Goal: Task Accomplishment & Management: Use online tool/utility

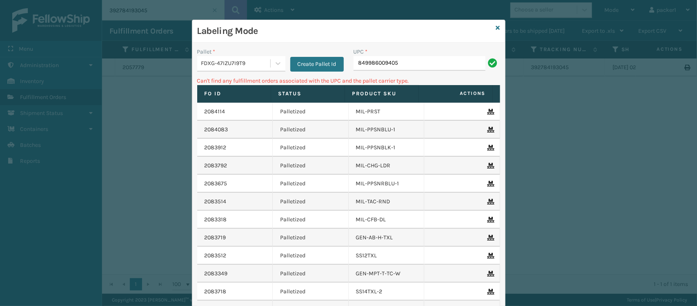
click at [250, 64] on div "FDXG-47IZU7I9T9" at bounding box center [236, 63] width 70 height 9
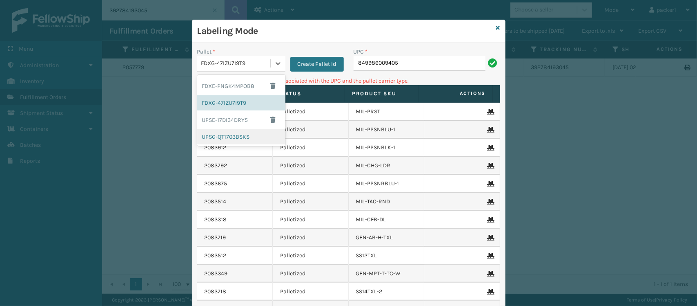
click at [218, 145] on div "FDXE-PNGK4MPOB8 FDXG-47IZU7I9T9 UPSE-17DI34DRY5 UPSG-QT1703BSKS" at bounding box center [241, 110] width 88 height 71
click at [218, 140] on div "UPSG-QT1703BSKS" at bounding box center [241, 136] width 88 height 15
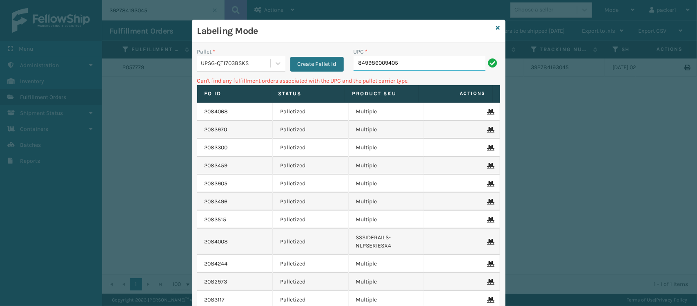
click at [450, 64] on input "849986009405" at bounding box center [420, 63] width 132 height 15
type input "8"
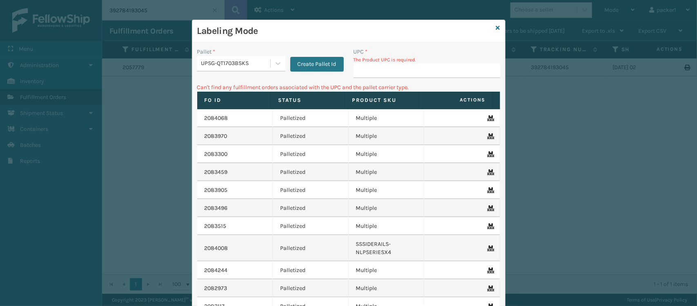
click at [242, 63] on div "UPSG-QT1703BSKS" at bounding box center [236, 63] width 70 height 9
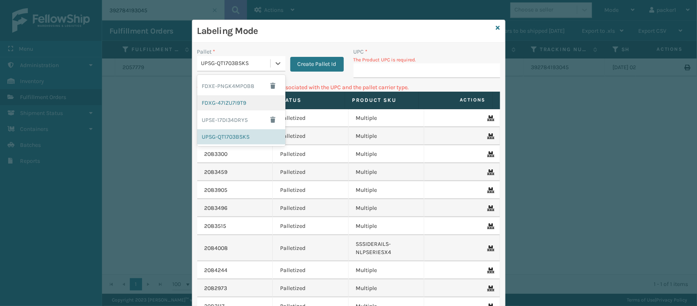
click at [229, 107] on div "FDXG-47IZU7I9T9" at bounding box center [241, 102] width 88 height 15
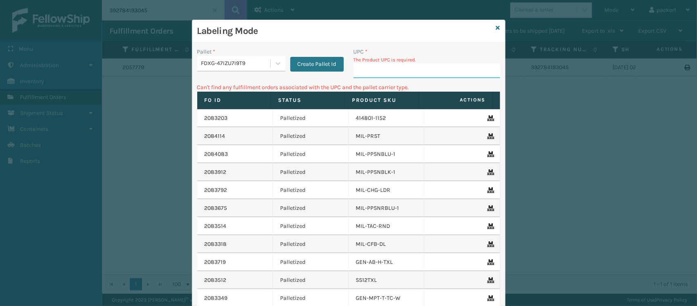
click at [405, 76] on input "UPC *" at bounding box center [427, 70] width 147 height 15
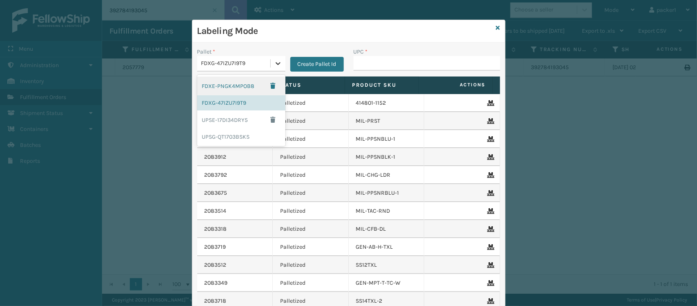
click at [277, 59] on icon at bounding box center [278, 63] width 8 height 8
click at [239, 133] on div "UPSG-QT1703BSKS" at bounding box center [241, 136] width 88 height 15
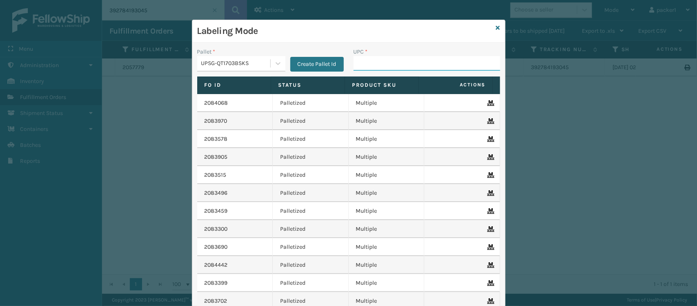
click at [383, 64] on input "UPC *" at bounding box center [427, 63] width 147 height 15
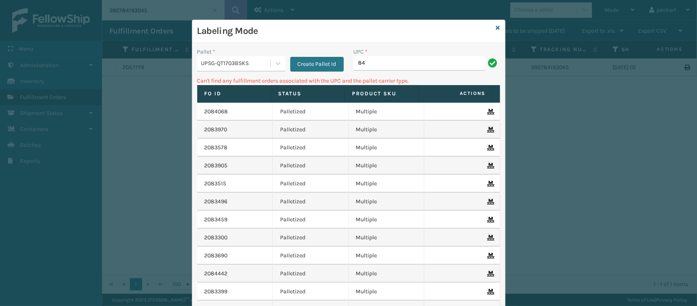
type input "8"
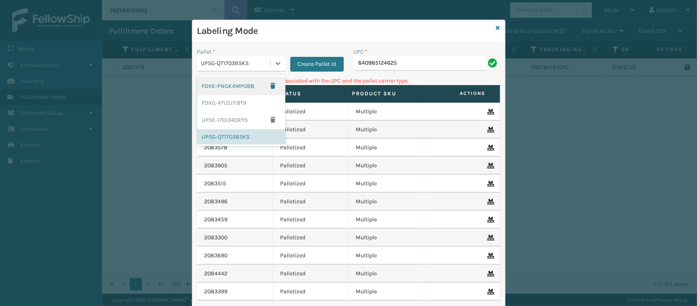
click at [203, 62] on div "UPSG-QT1703BSKS" at bounding box center [236, 63] width 70 height 9
click at [220, 92] on div "FDXE-PNGK4MPOB8" at bounding box center [241, 85] width 88 height 19
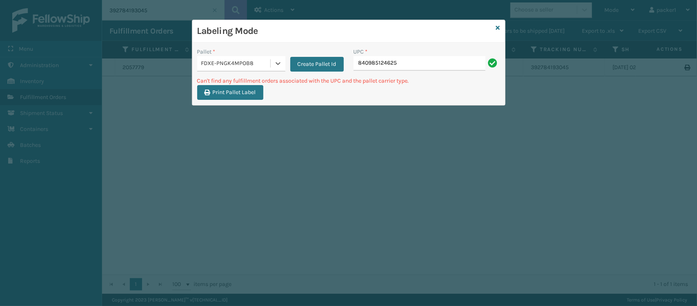
click at [235, 55] on div "Pallet *" at bounding box center [241, 51] width 88 height 9
click at [234, 68] on div "FDXE-PNGK4MPOB8" at bounding box center [233, 63] width 73 height 13
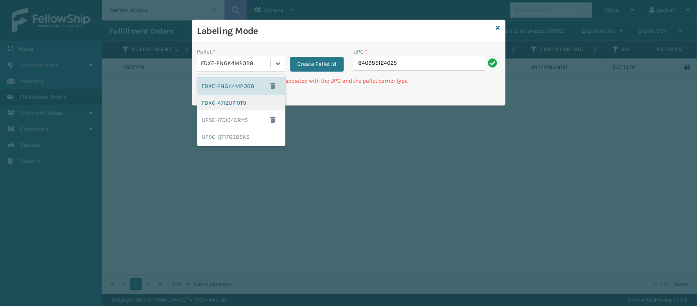
click at [230, 99] on div "FDXG-47IZU7I9T9" at bounding box center [241, 102] width 88 height 15
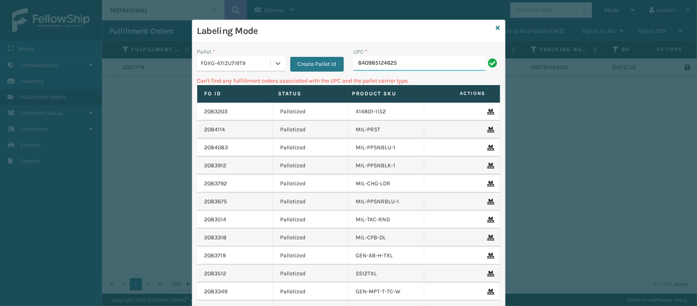
click at [401, 65] on input "840985124625" at bounding box center [420, 63] width 132 height 15
click at [274, 74] on div "Pallet * FDXG-47IZU7I9T9 Create Pallet Id" at bounding box center [270, 61] width 156 height 29
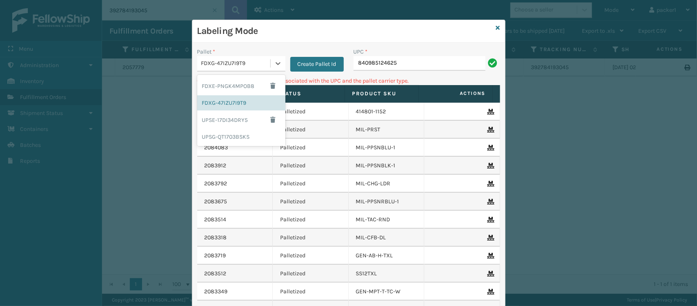
click at [241, 68] on div "FDXG-47IZU7I9T9" at bounding box center [233, 63] width 73 height 13
click at [232, 130] on div "UPSG-QT1703BSKS" at bounding box center [241, 136] width 88 height 15
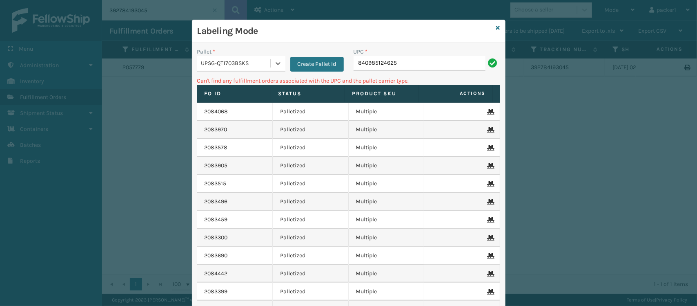
click at [246, 69] on div "UPSG-QT1703BSKS" at bounding box center [233, 63] width 73 height 13
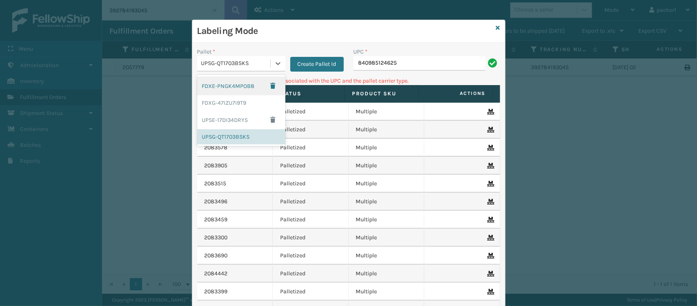
click at [241, 86] on div "FDXE-PNGK4MPOB8" at bounding box center [241, 85] width 88 height 19
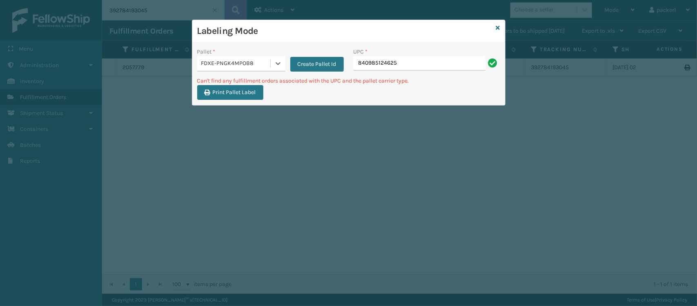
click at [424, 52] on div "UPC *" at bounding box center [427, 51] width 147 height 9
click at [416, 68] on input "840985124625" at bounding box center [420, 63] width 132 height 15
click at [249, 58] on div "FDXE-PNGK4MPOB8" at bounding box center [233, 63] width 73 height 13
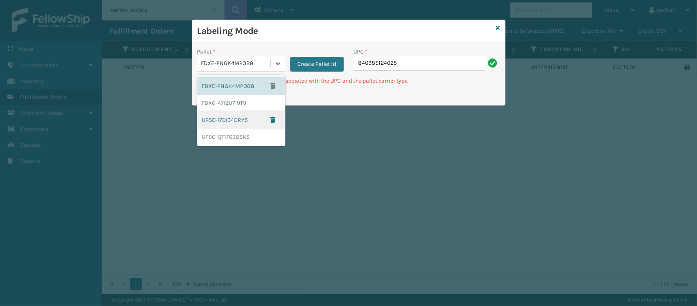
click at [227, 117] on div "UPSE-17DI34DRY5" at bounding box center [241, 119] width 88 height 19
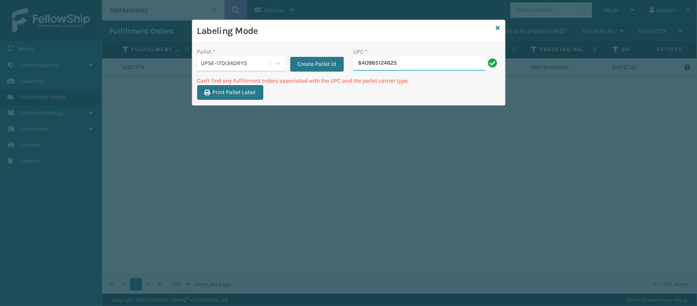
click at [403, 68] on input "840985124625" at bounding box center [420, 63] width 132 height 15
type input "8"
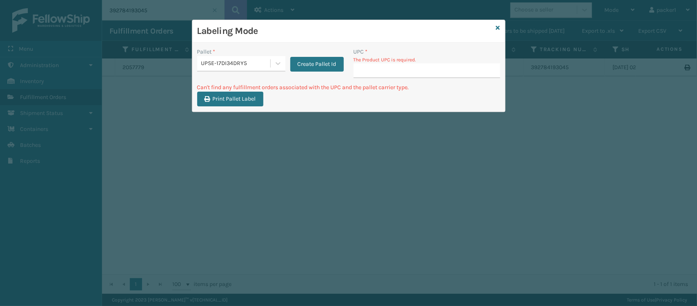
click at [264, 58] on div "UPSE-17DI34DRY5" at bounding box center [233, 63] width 73 height 13
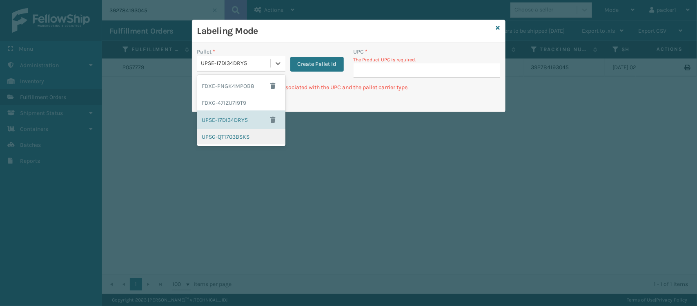
click at [225, 138] on div "UPSG-QT1703BSKS" at bounding box center [241, 136] width 88 height 15
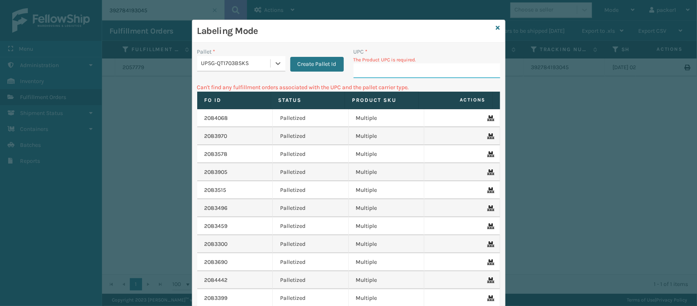
click at [389, 74] on input "UPC *" at bounding box center [427, 70] width 147 height 15
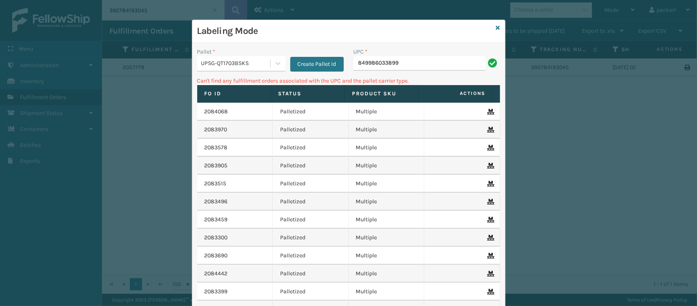
click at [203, 67] on div "UPSG-QT1703BSKS" at bounding box center [236, 63] width 70 height 9
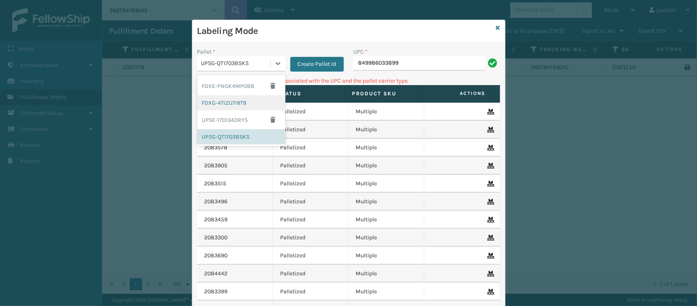
click at [215, 95] on div "FDXG-47IZU7I9T9" at bounding box center [241, 102] width 88 height 15
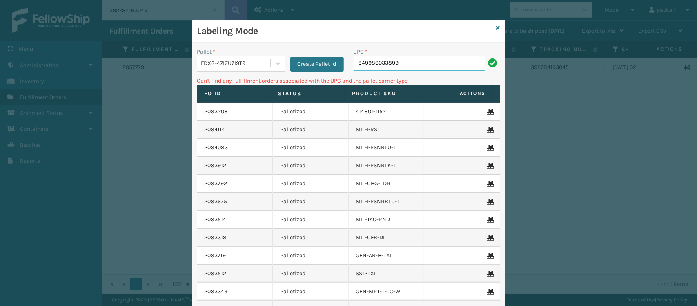
click at [388, 66] on input "849986033899" at bounding box center [420, 63] width 132 height 15
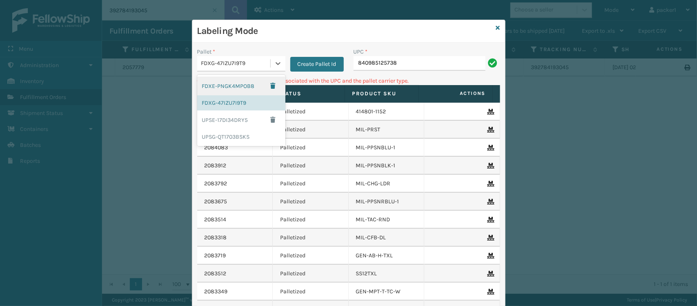
click at [255, 64] on div "FDXG-47IZU7I9T9" at bounding box center [236, 63] width 70 height 9
click at [223, 133] on div "UPSG-QT1703BSKS" at bounding box center [241, 136] width 88 height 15
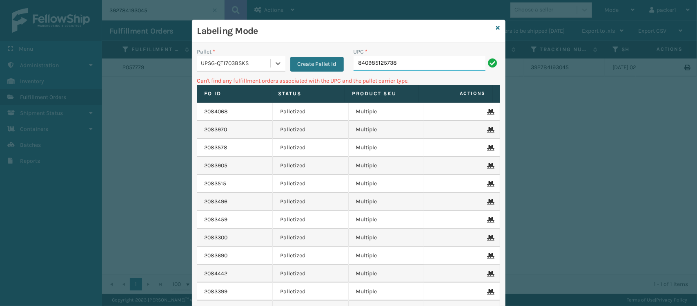
click at [412, 70] on input "840985125738" at bounding box center [420, 63] width 132 height 15
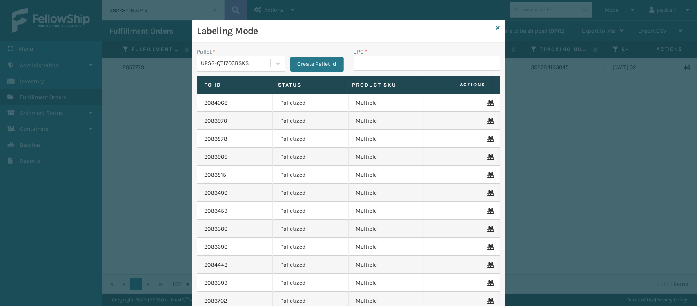
click at [415, 76] on div "UPC *" at bounding box center [427, 61] width 156 height 29
click at [405, 64] on input "UPC *" at bounding box center [427, 63] width 147 height 15
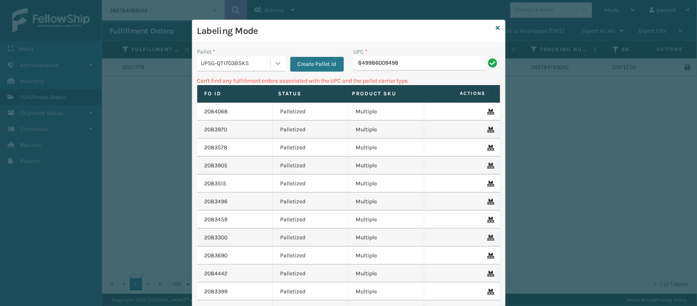
click at [280, 66] on div at bounding box center [278, 63] width 15 height 15
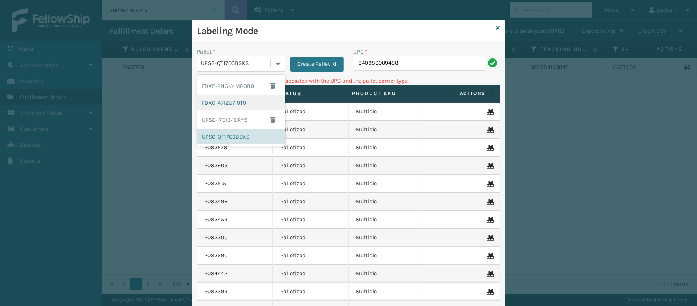
click at [238, 101] on div "FDXG-47IZU7I9T9" at bounding box center [241, 102] width 88 height 15
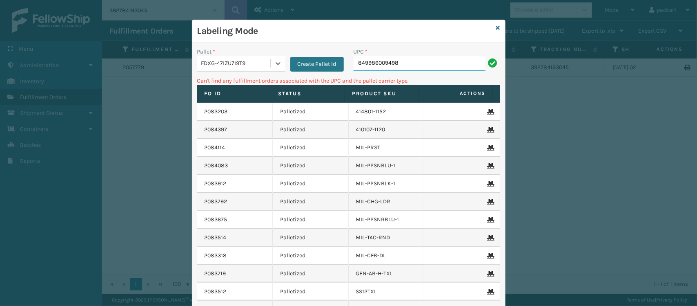
click at [401, 65] on input "849986009498" at bounding box center [420, 63] width 132 height 15
